Goal: Task Accomplishment & Management: Manage account settings

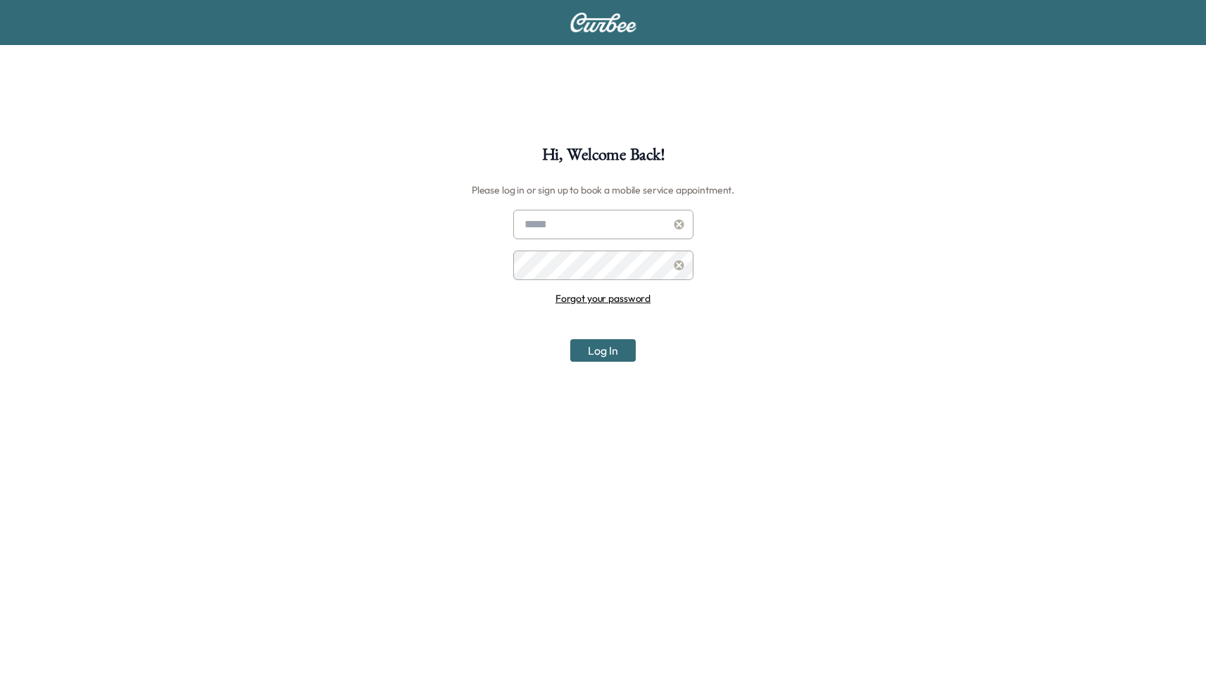
type input "**********"
click at [681, 225] on icon at bounding box center [679, 225] width 11 height 10
click at [610, 234] on input "text" at bounding box center [603, 225] width 180 height 30
type input "**********"
click at [593, 348] on button "Log In" at bounding box center [602, 350] width 65 height 23
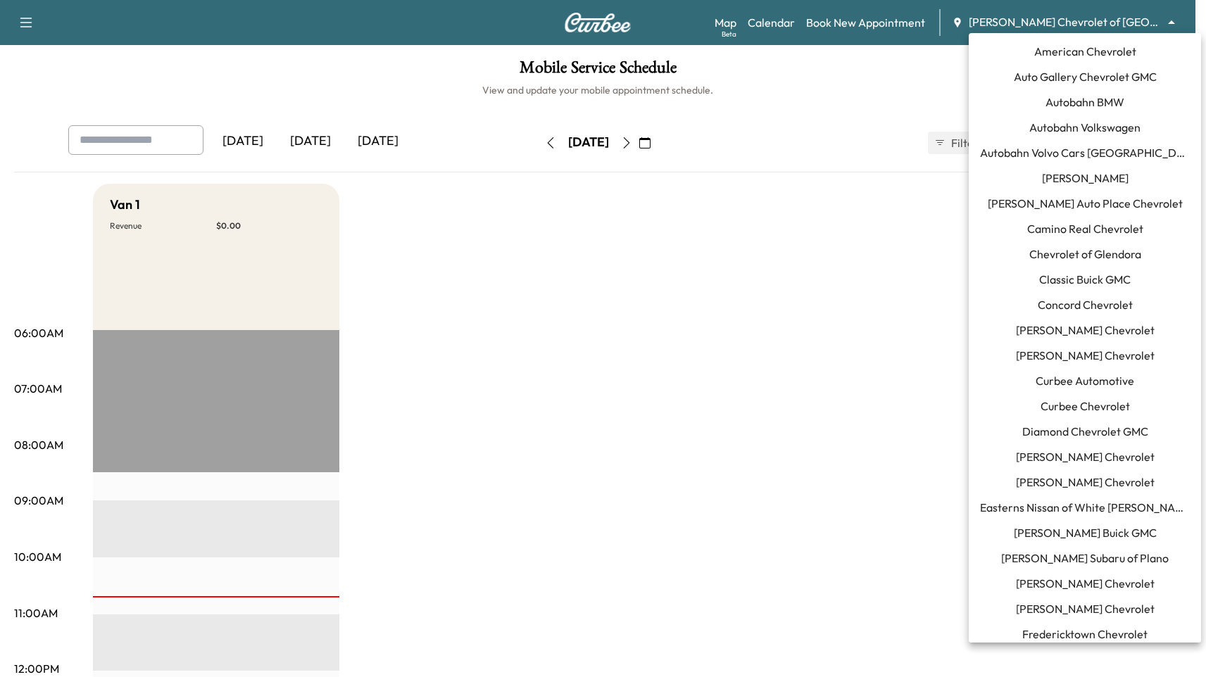
click at [1117, 23] on body "Support Log Out Map Beta Calendar Book New Appointment [PERSON_NAME] Chevrolet …" at bounding box center [603, 338] width 1206 height 677
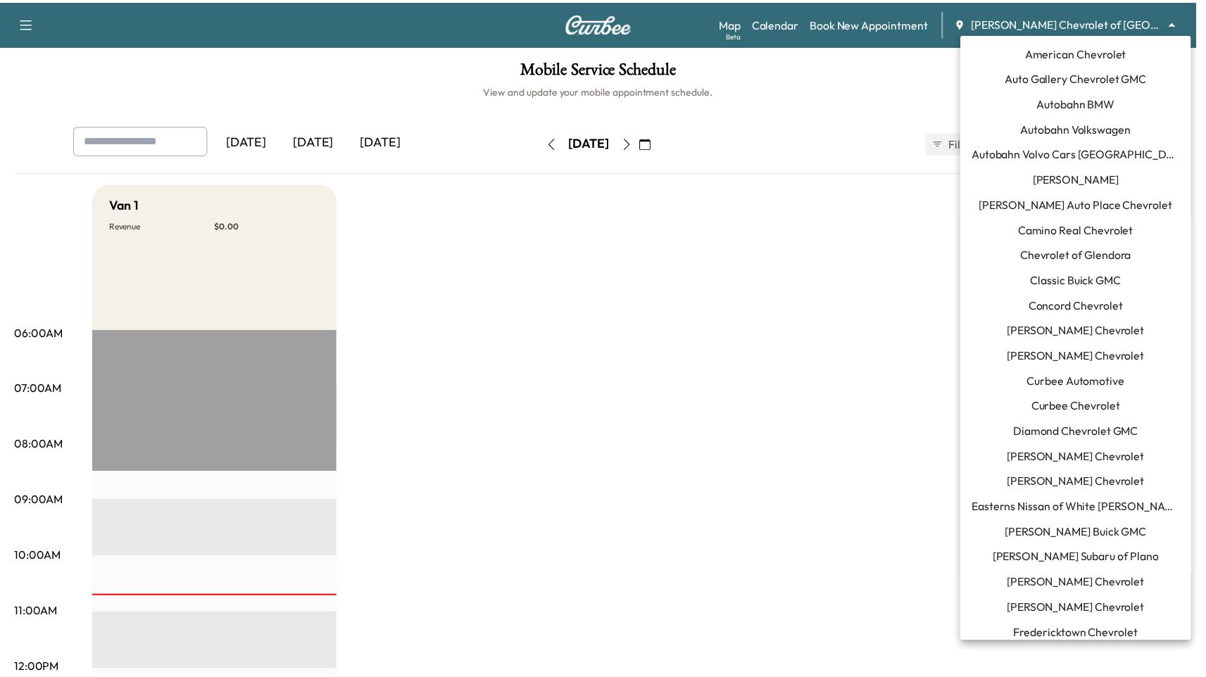
scroll to position [1176, 0]
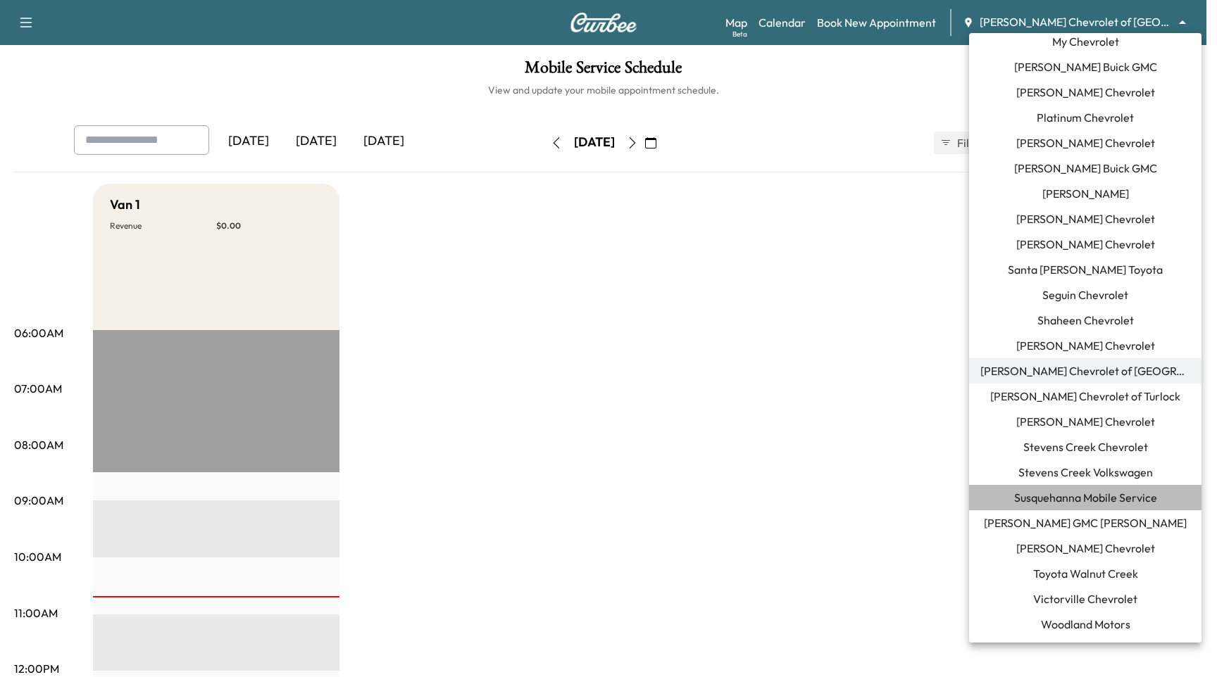
click at [1087, 506] on li "Susquehanna Mobile Service" at bounding box center [1085, 497] width 232 height 25
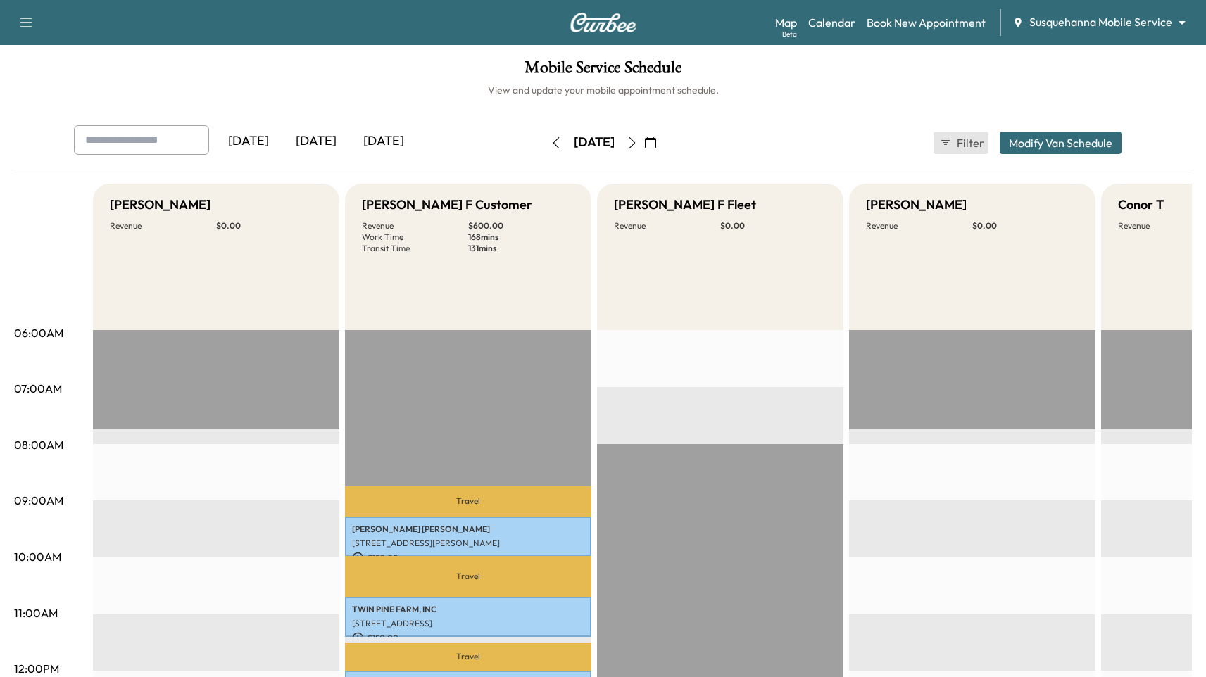
click at [946, 140] on icon "button" at bounding box center [945, 142] width 11 height 11
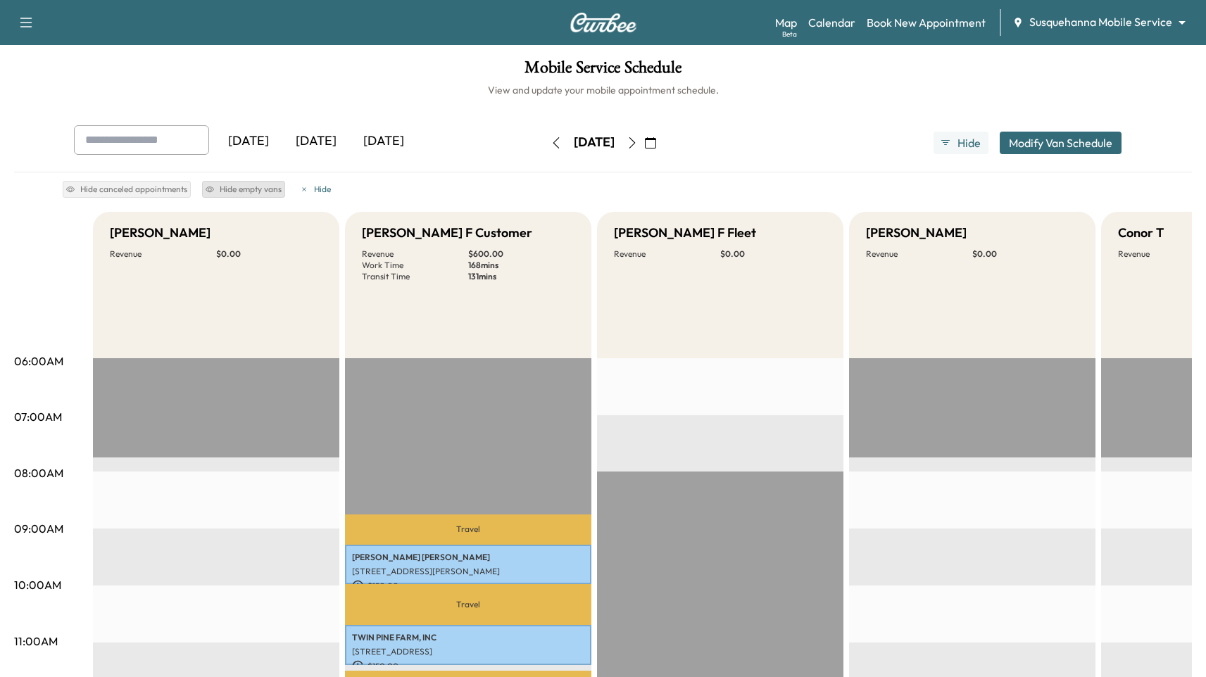
click at [241, 184] on button "Hide empty vans" at bounding box center [243, 189] width 83 height 17
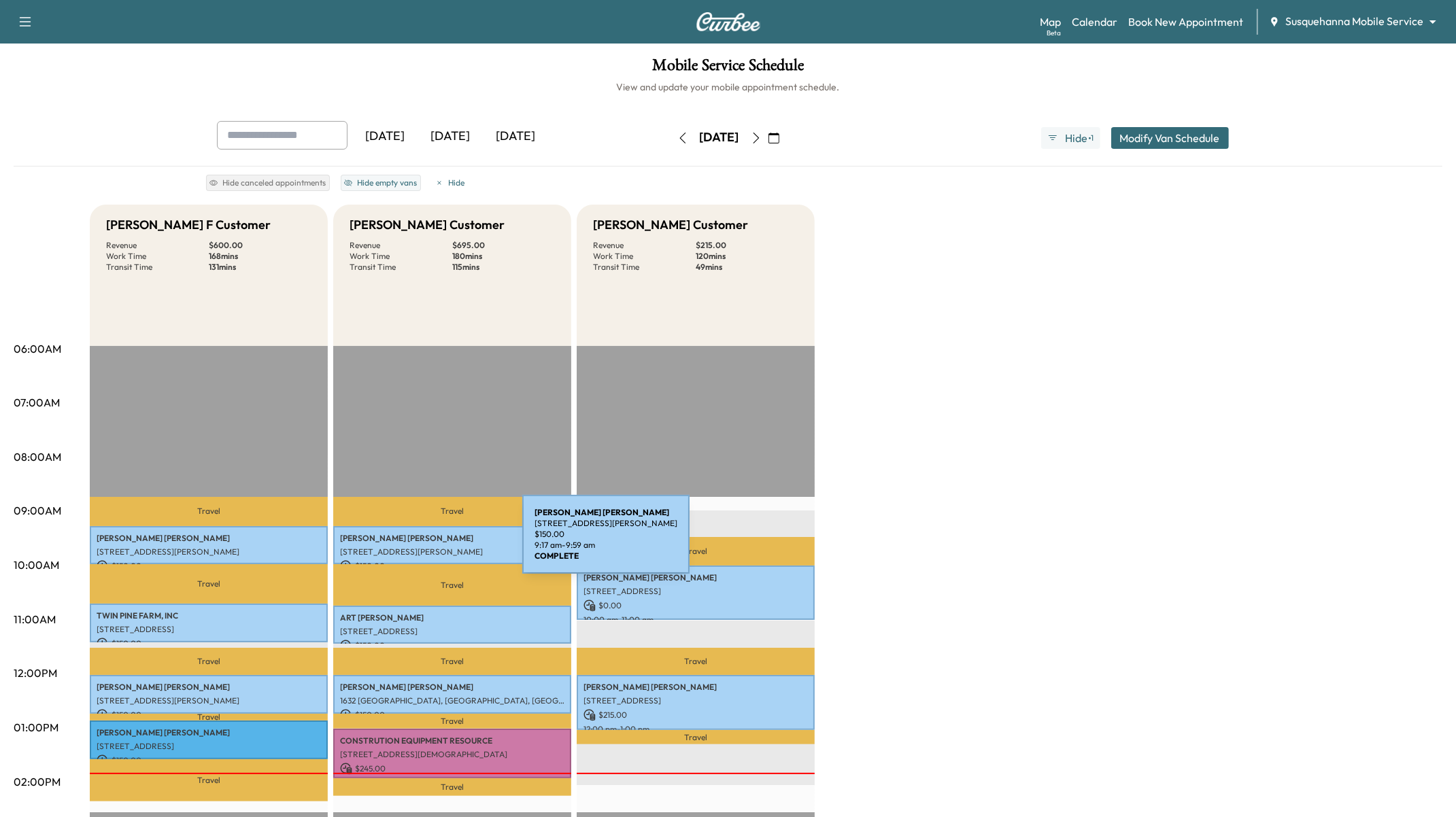
click at [420, 547] on p "[STREET_ADDRESS][PERSON_NAME]" at bounding box center [452, 551] width 224 height 11
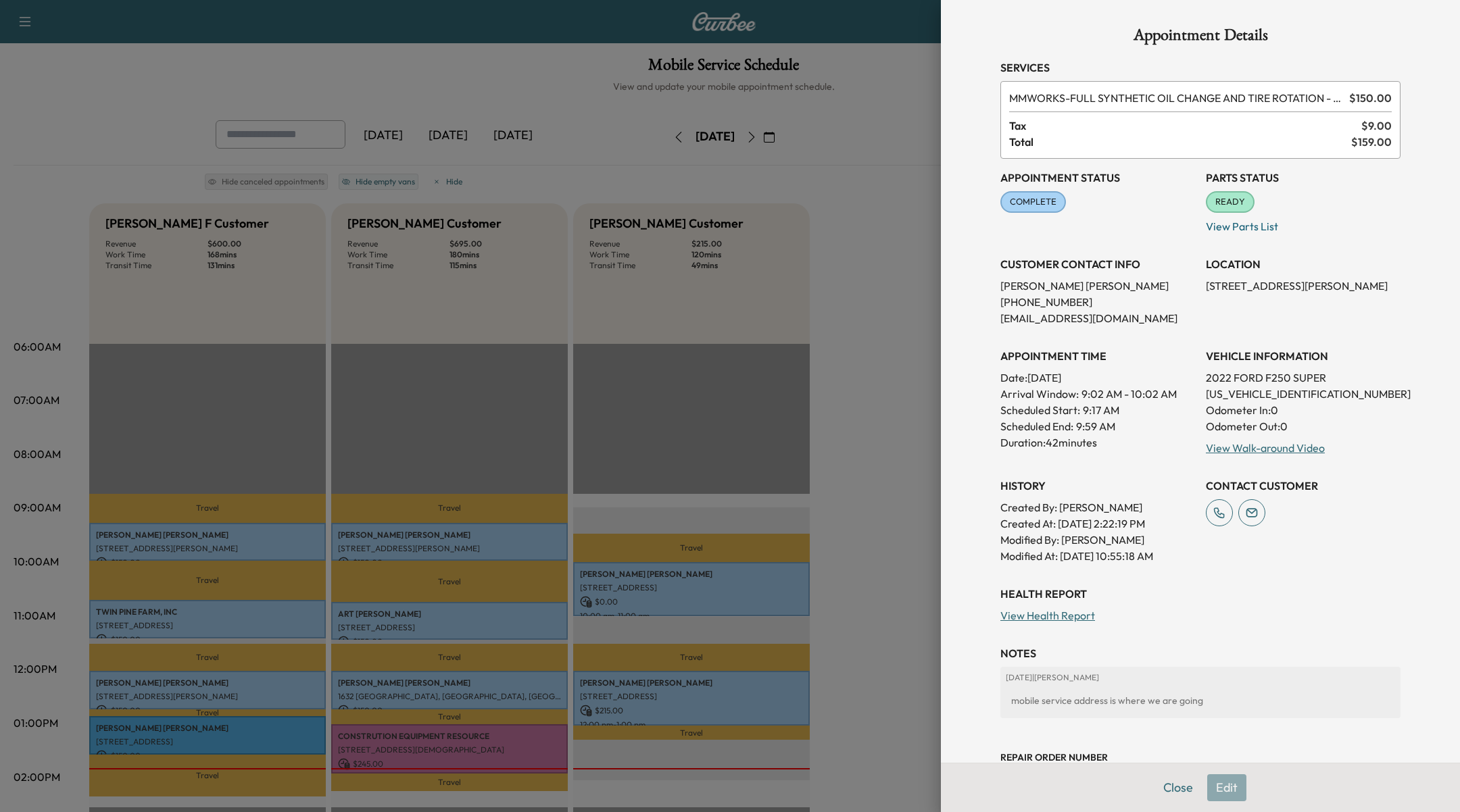
click at [290, 537] on div at bounding box center [730, 406] width 1460 height 812
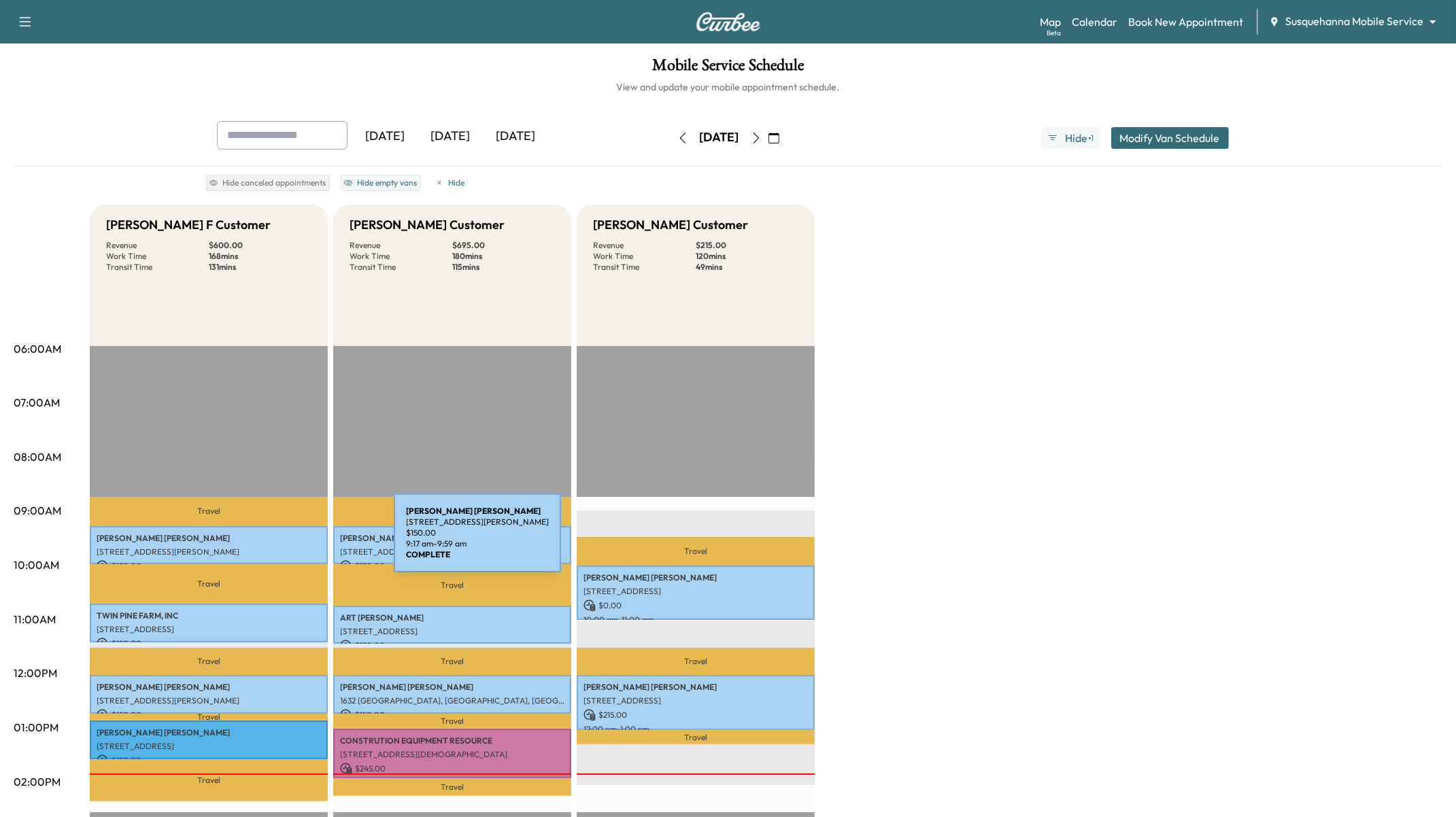
click at [292, 541] on div "[PERSON_NAME] [STREET_ADDRESS][PERSON_NAME] $ 150.00 9:17 am - 9:59 am" at bounding box center [209, 546] width 238 height 39
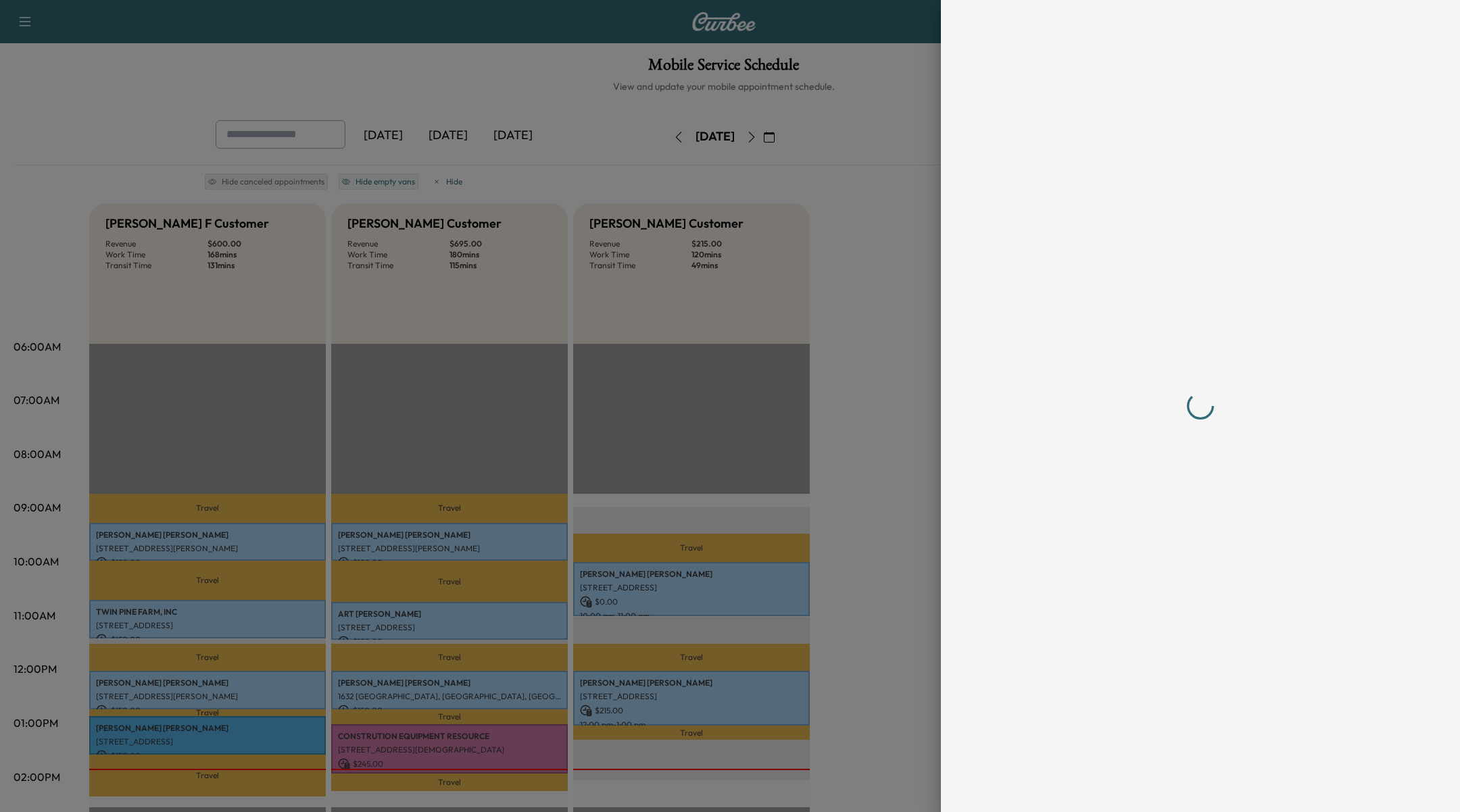
click at [470, 537] on div at bounding box center [730, 406] width 1460 height 812
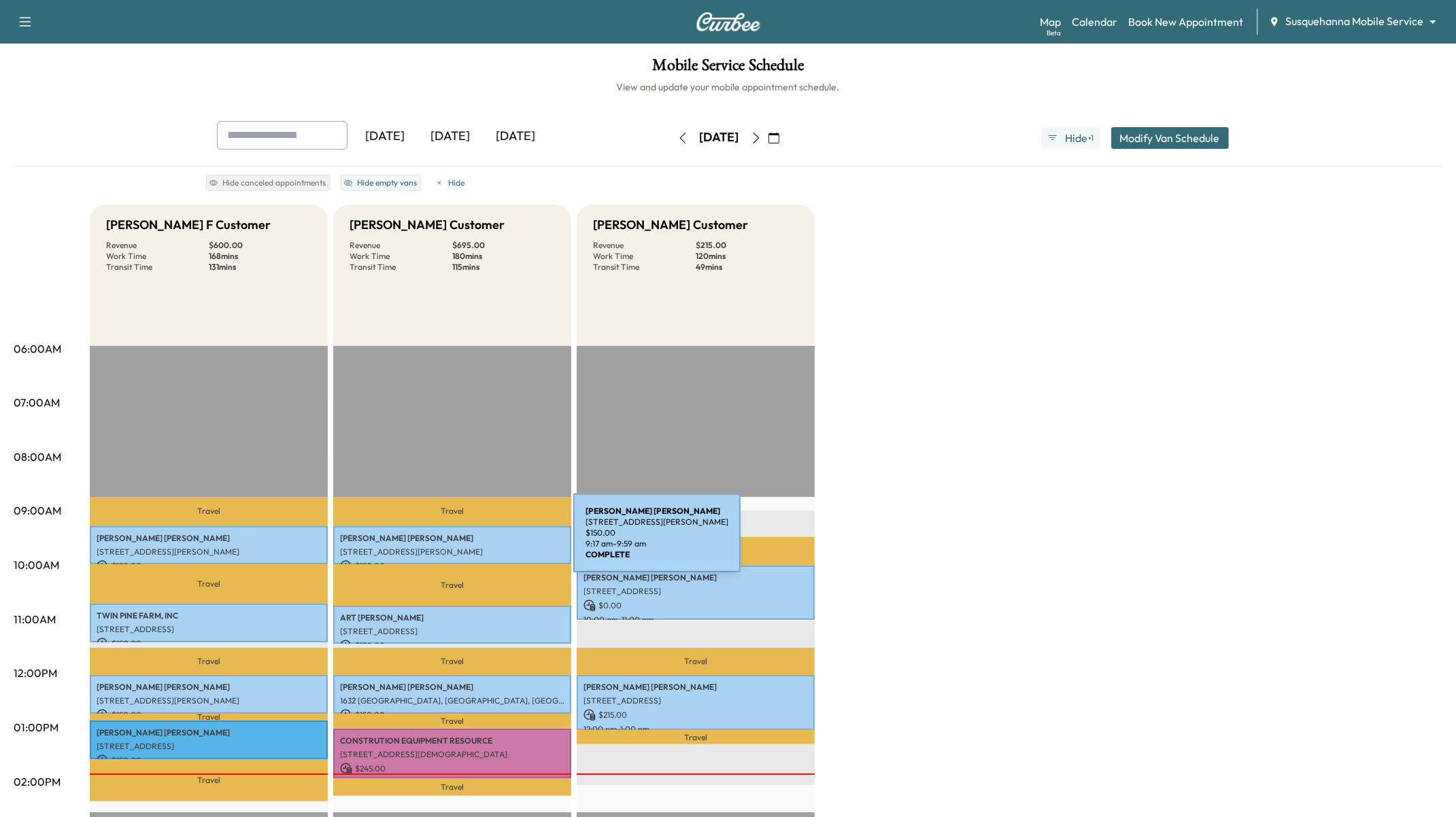
click at [471, 541] on div "[PERSON_NAME] [STREET_ADDRESS][PERSON_NAME] $ 150.00 9:17 am - 9:59 am" at bounding box center [452, 546] width 238 height 39
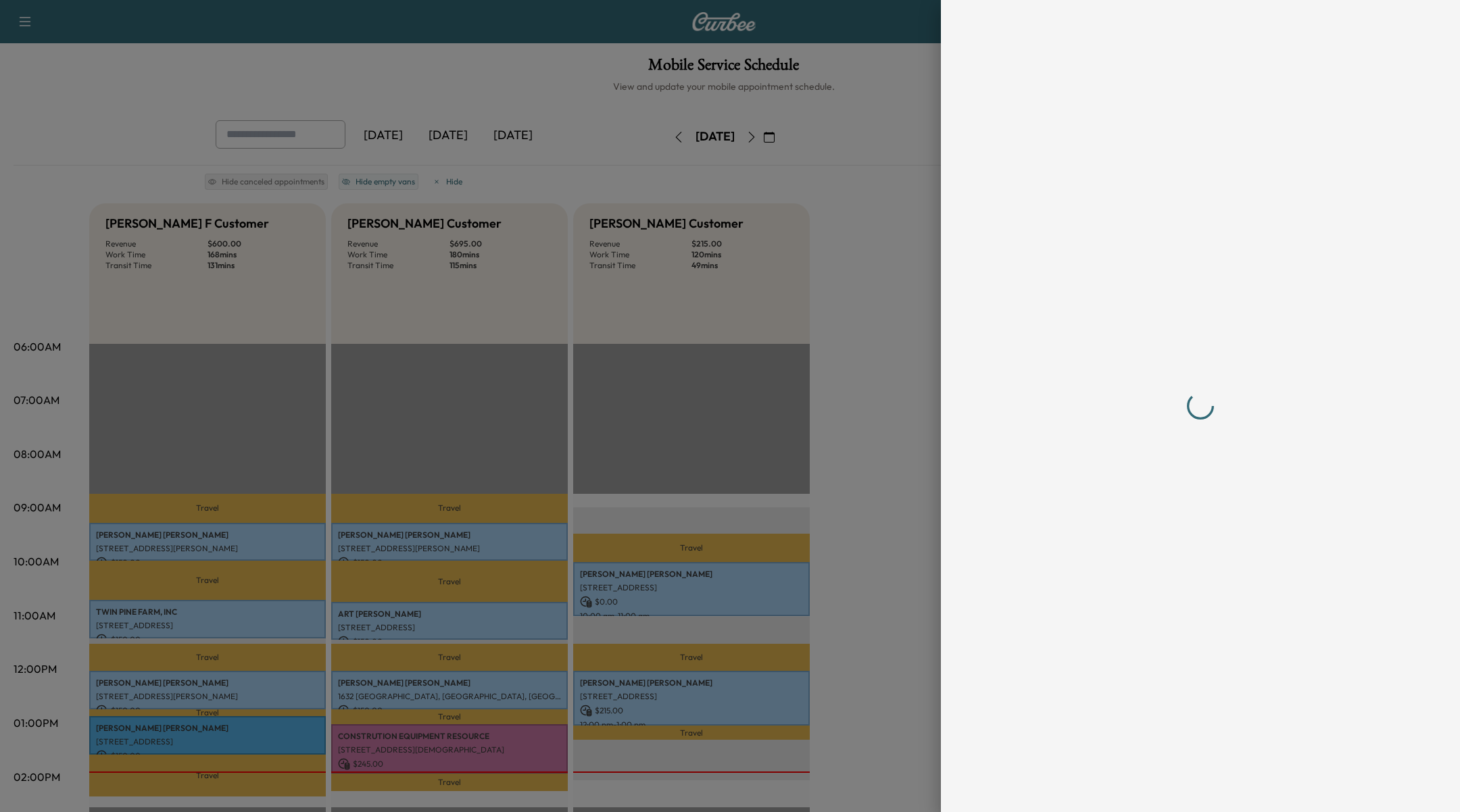
click at [393, 613] on div at bounding box center [730, 406] width 1460 height 812
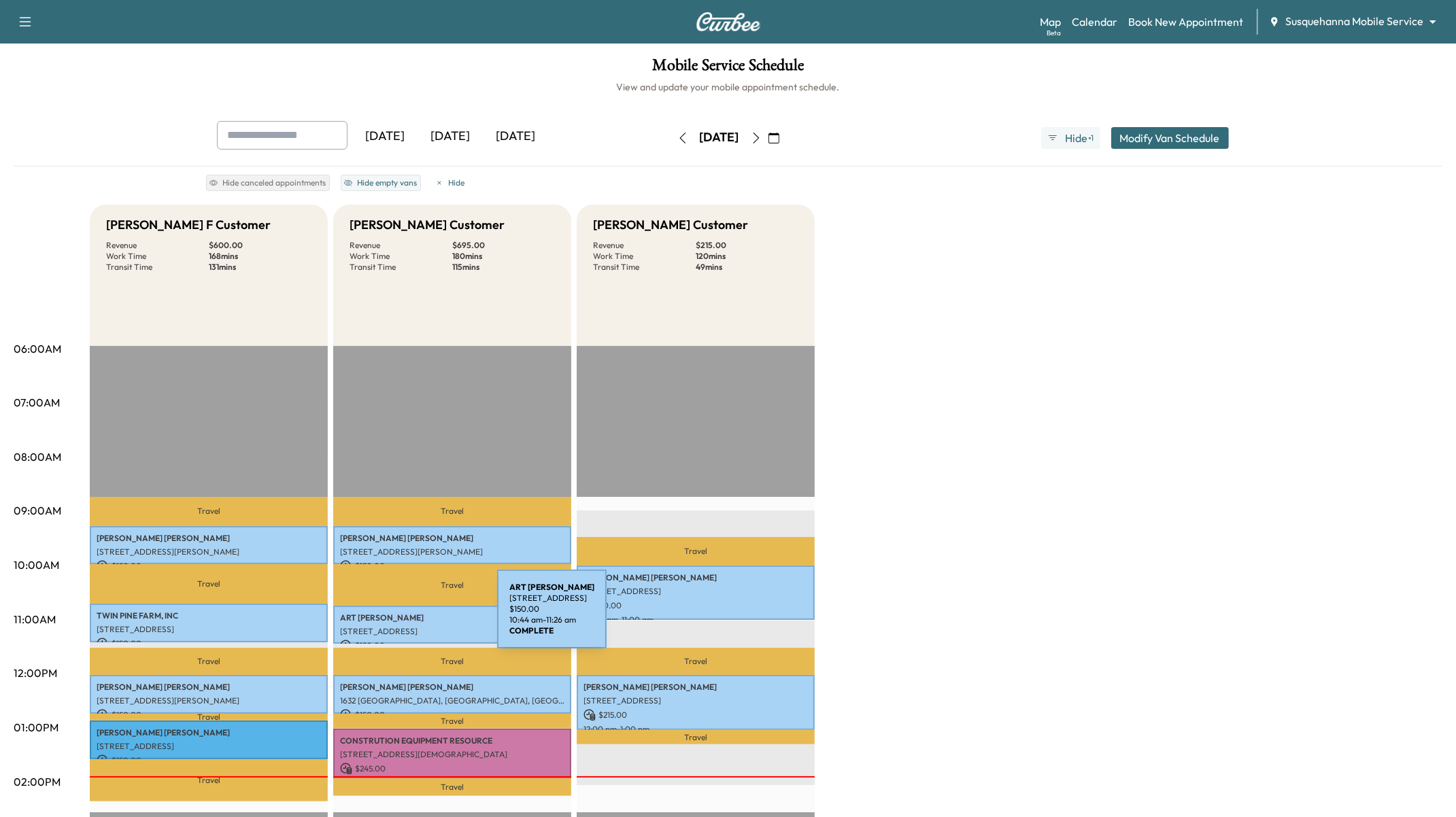
click at [395, 617] on p "ART [PERSON_NAME]" at bounding box center [452, 617] width 224 height 11
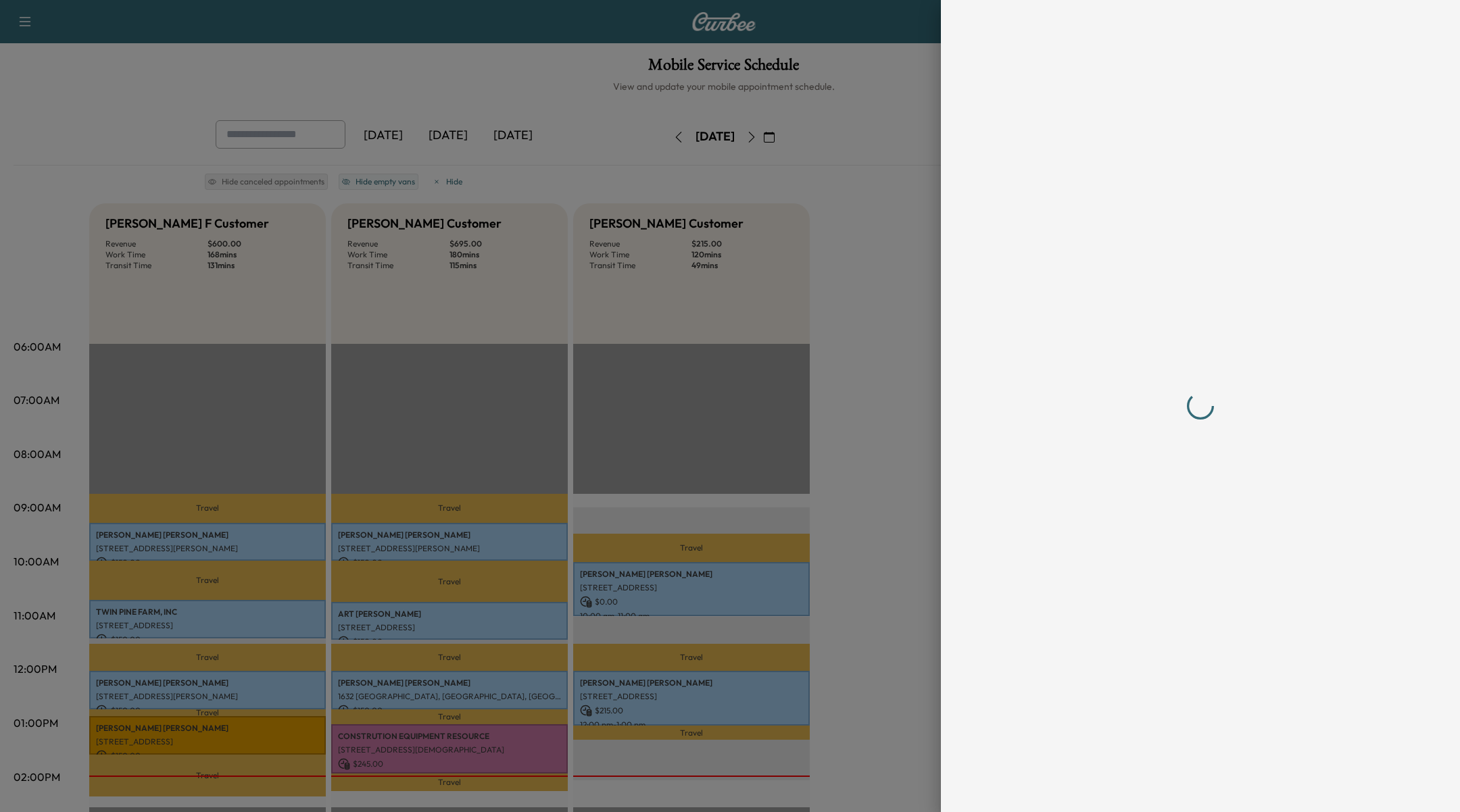
click at [741, 183] on div at bounding box center [730, 406] width 1460 height 812
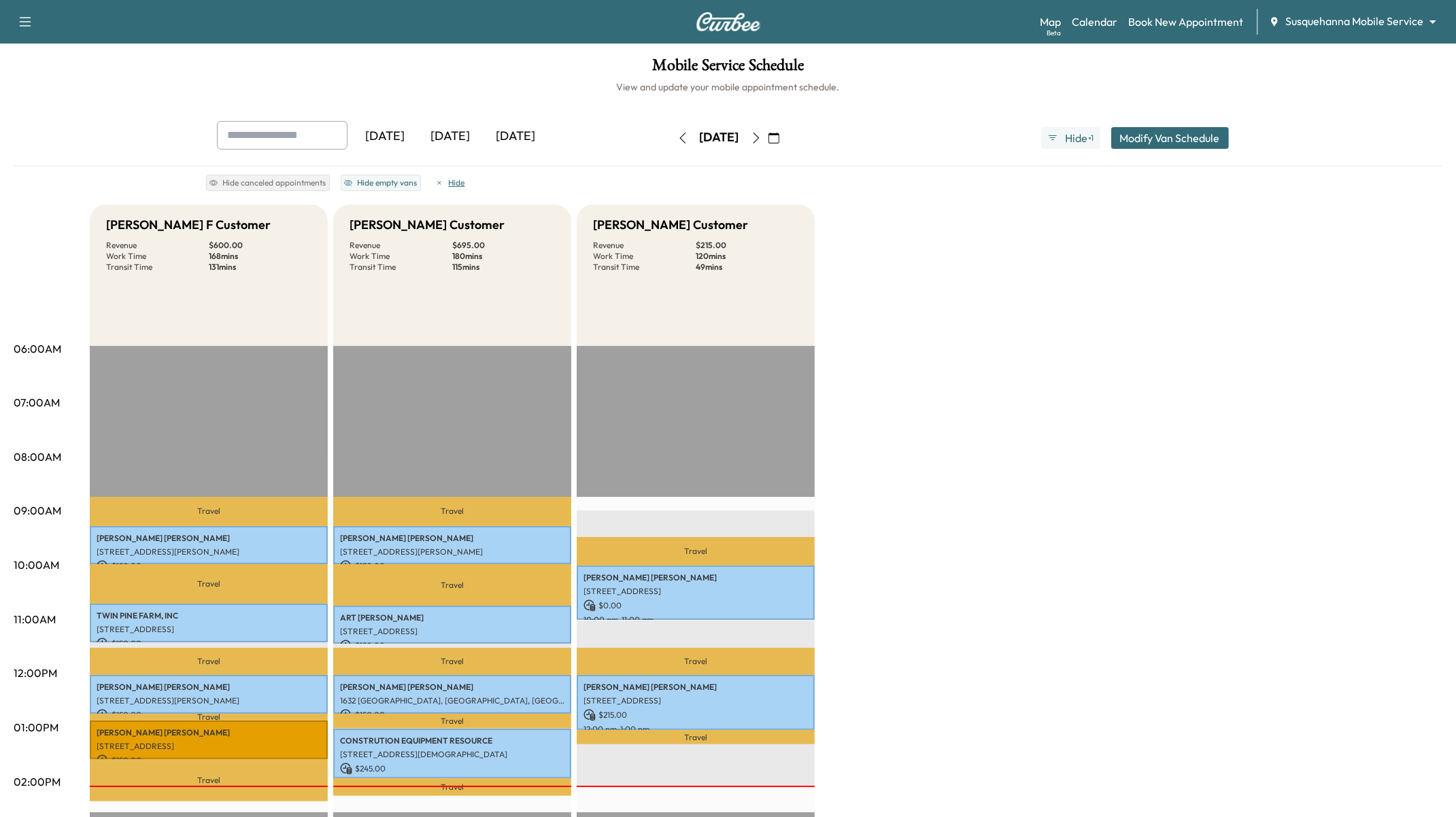
click at [452, 176] on button "Hide" at bounding box center [450, 183] width 37 height 16
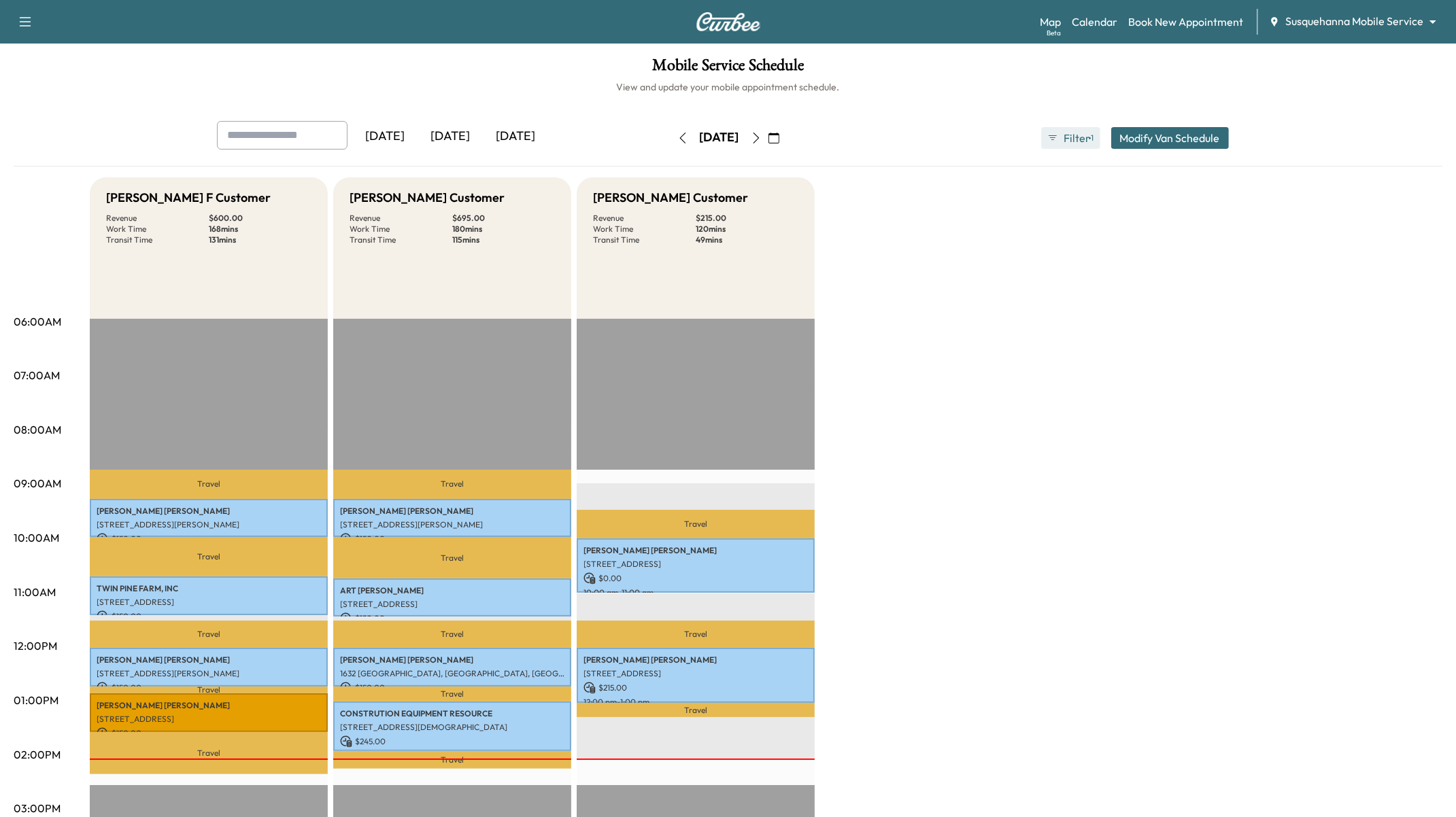
click at [1075, 141] on span "Filter" at bounding box center [1075, 137] width 24 height 16
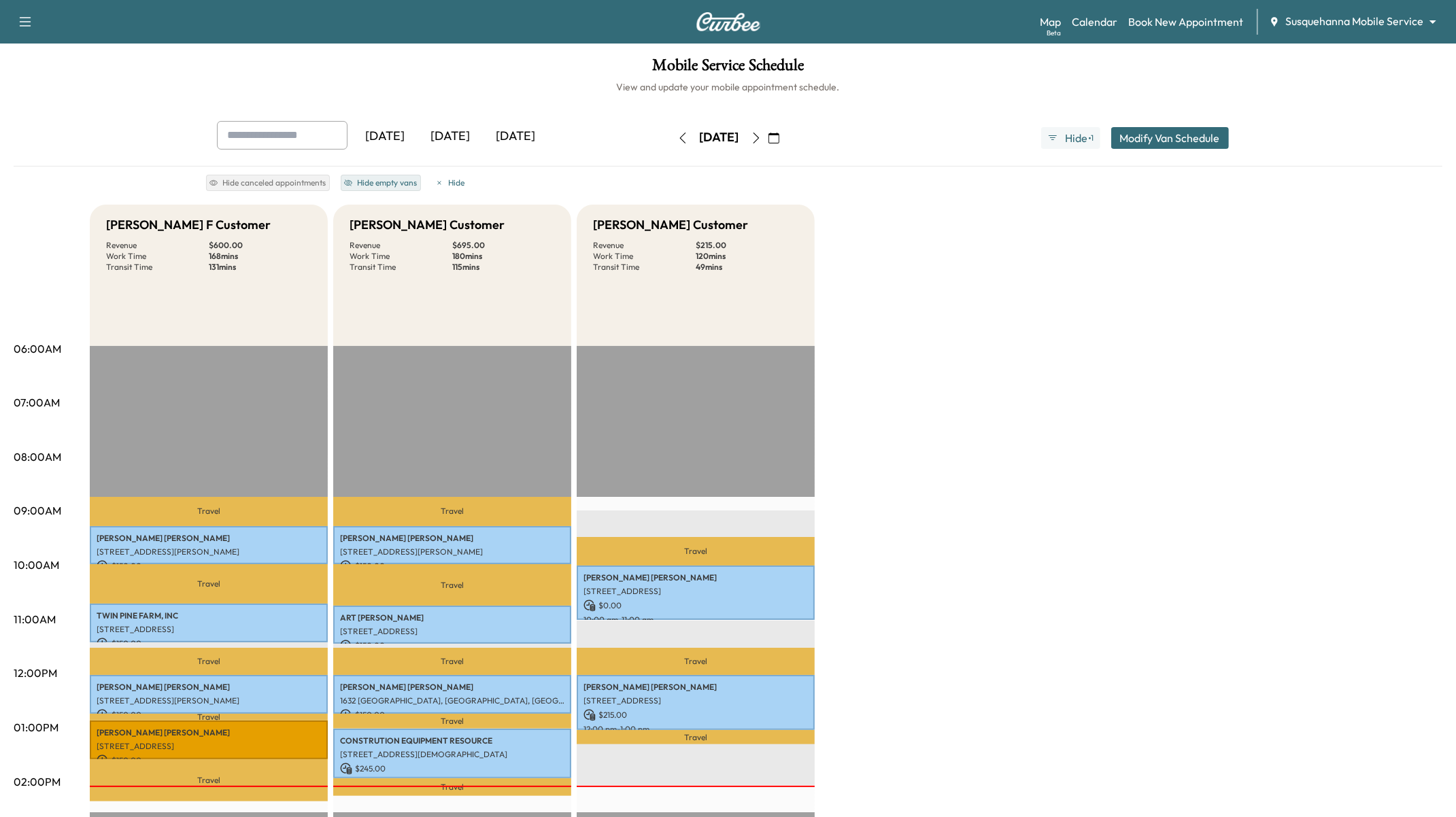
click at [367, 183] on button "Hide empty vans" at bounding box center [380, 183] width 80 height 16
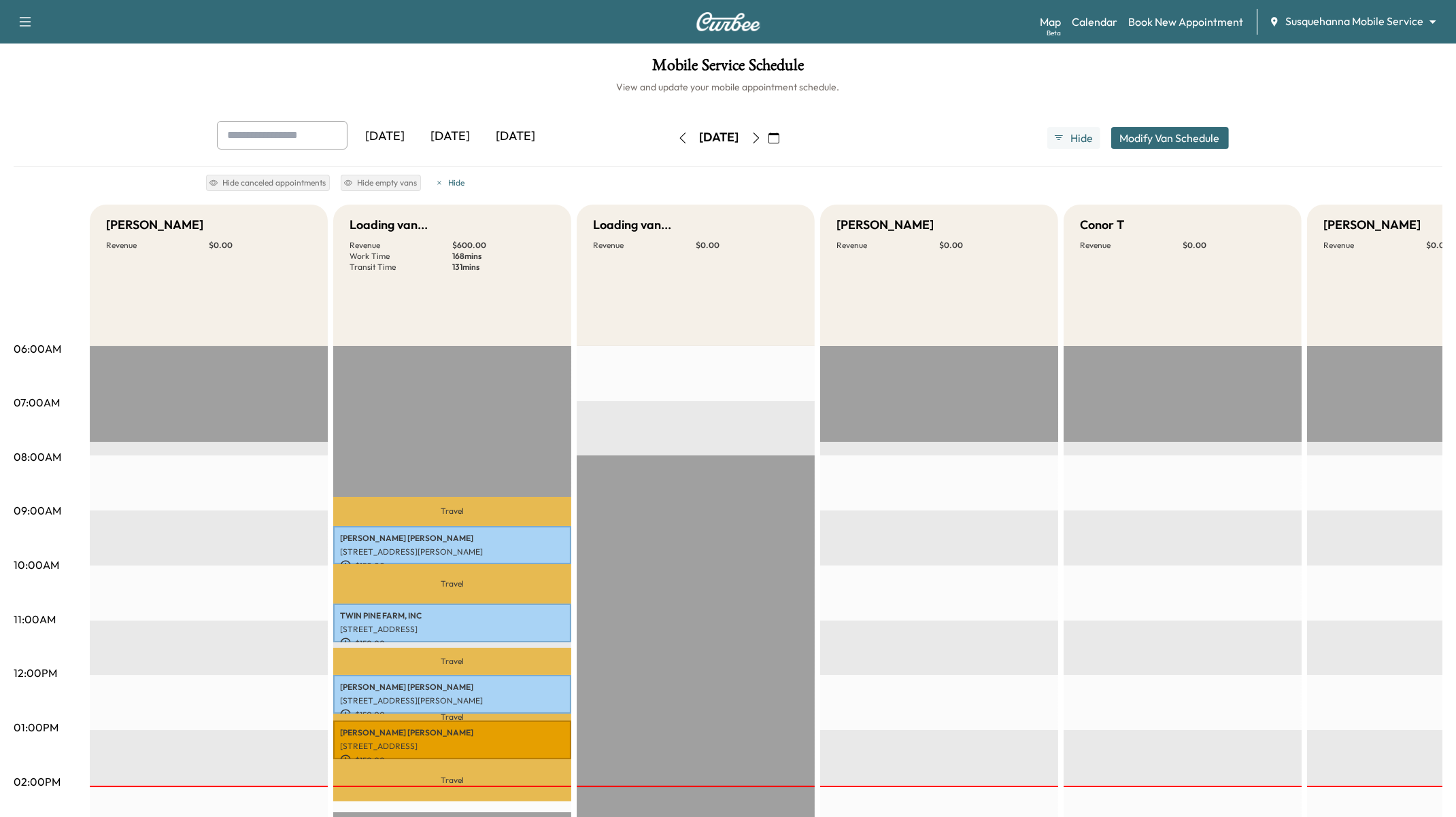
click at [467, 179] on div "Hide canceled appointments Hide empty vans [PERSON_NAME]" at bounding box center [342, 180] width 273 height 22
click at [461, 182] on button "Hide" at bounding box center [450, 183] width 37 height 16
